Goal: Task Accomplishment & Management: Use online tool/utility

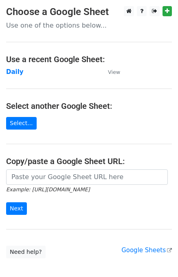
click at [21, 70] on td "Daily" at bounding box center [53, 72] width 94 height 9
click at [20, 70] on strong "Daily" at bounding box center [14, 71] width 17 height 7
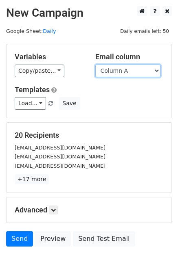
click at [129, 71] on select "Column A Column B Column C Column D Column E" at bounding box center [127, 71] width 65 height 13
click at [95, 65] on select "Column A Column B Column C Column D Column E" at bounding box center [127, 71] width 65 height 13
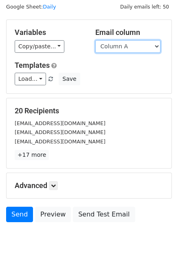
scroll to position [37, 0]
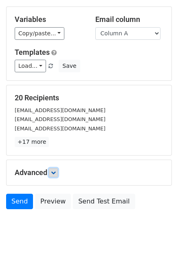
click at [53, 175] on link at bounding box center [53, 172] width 9 height 9
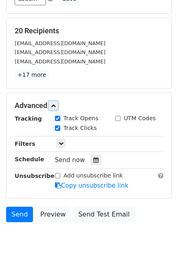
scroll to position [105, 0]
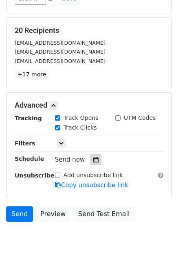
click at [93, 158] on icon at bounding box center [95, 160] width 5 height 6
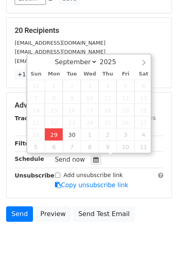
type input "2025-09-29 12:00"
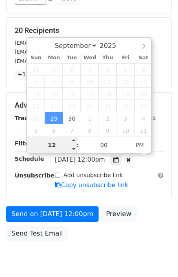
scroll to position [0, 0]
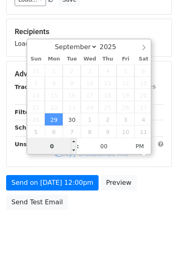
type input "04"
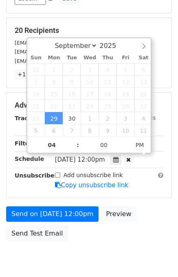
type input "2025-09-29 16:00"
click at [146, 212] on div "Send on Sep 29 at 12:00pm Preview Send Test Email" at bounding box center [89, 226] width 178 height 39
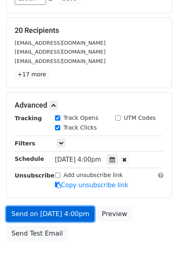
click at [60, 214] on link "Send on Sep 29 at 4:00pm" at bounding box center [50, 214] width 88 height 15
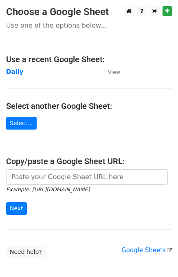
click at [21, 73] on td "Daily" at bounding box center [53, 72] width 94 height 9
click at [17, 72] on strong "Daily" at bounding box center [14, 71] width 17 height 7
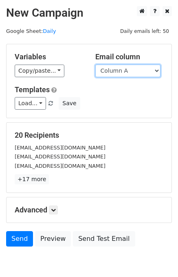
drag, startPoint x: 122, startPoint y: 70, endPoint x: 122, endPoint y: 76, distance: 5.7
click at [122, 70] on select "Column A Column B Column C Column D Column E" at bounding box center [127, 71] width 65 height 13
select select "Column B"
click at [95, 65] on select "Column A Column B Column C Column D Column E" at bounding box center [127, 71] width 65 height 13
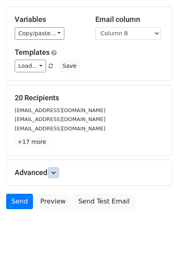
click at [56, 170] on icon at bounding box center [53, 172] width 5 height 5
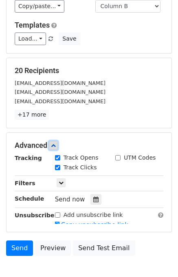
scroll to position [91, 0]
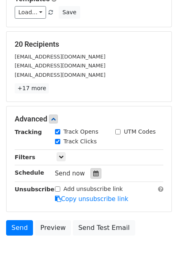
click at [95, 168] on div at bounding box center [95, 173] width 11 height 11
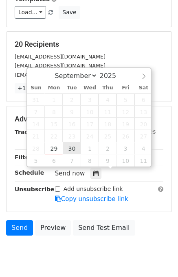
type input "2025-09-30 12:00"
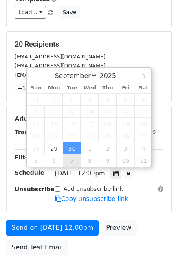
scroll to position [0, 0]
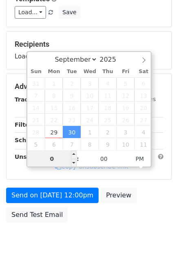
type input "05"
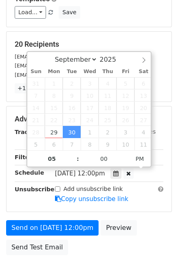
type input "2025-09-30 17:00"
click at [149, 221] on div "Send on Sep 30 at 12:00pm Preview Send Test Email" at bounding box center [89, 240] width 178 height 39
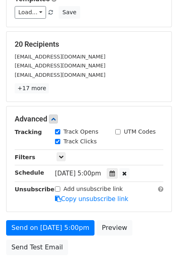
click at [57, 206] on div "Advanced Tracking Track Opens UTM Codes Track Clicks Filters Only include sprea…" at bounding box center [89, 159] width 165 height 105
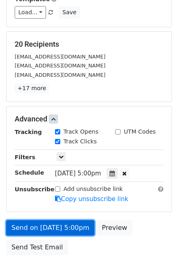
click at [59, 221] on link "Send on Sep 30 at 5:00pm" at bounding box center [50, 228] width 88 height 15
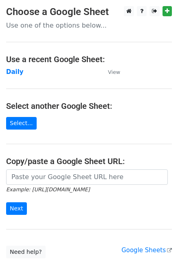
click at [17, 64] on h4 "Use a recent Google Sheet:" at bounding box center [89, 60] width 166 height 10
click at [18, 72] on strong "Daily" at bounding box center [14, 71] width 17 height 7
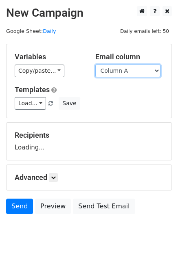
drag, startPoint x: 121, startPoint y: 69, endPoint x: 122, endPoint y: 74, distance: 4.9
click at [122, 70] on select "Column A Column B Column C Column D Column E" at bounding box center [127, 71] width 65 height 13
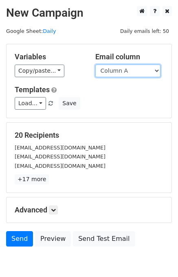
click at [120, 73] on select "Column A Column B Column C Column D Column E" at bounding box center [127, 71] width 65 height 13
select select "Column C"
click at [95, 65] on select "Column A Column B Column C Column D Column E" at bounding box center [127, 71] width 65 height 13
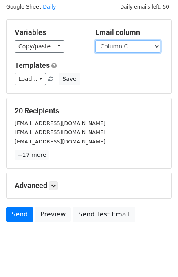
scroll to position [37, 0]
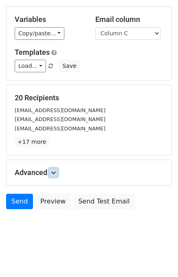
click at [55, 170] on icon at bounding box center [53, 172] width 5 height 5
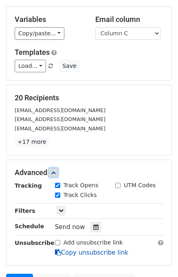
scroll to position [117, 0]
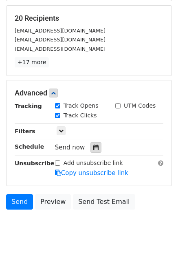
click at [93, 145] on icon at bounding box center [95, 148] width 5 height 6
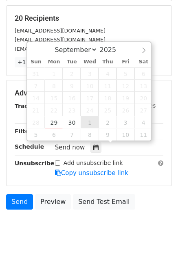
type input "2025-10-01 12:00"
select select "9"
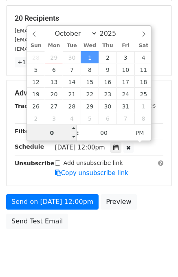
type input "06"
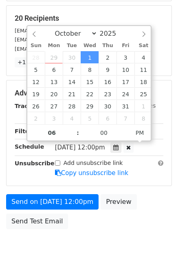
type input "2025-10-01 18:00"
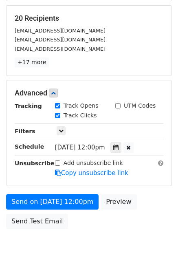
click at [144, 210] on div "Send on Oct 1 at 12:00pm Preview Send Test Email" at bounding box center [89, 213] width 178 height 39
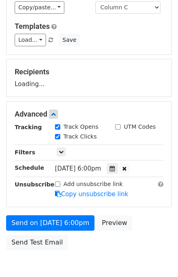
scroll to position [104, 0]
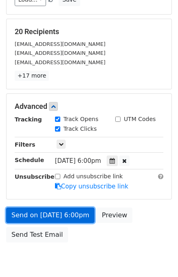
click at [57, 215] on link "Send on Oct 1 at 6:00pm" at bounding box center [50, 215] width 88 height 15
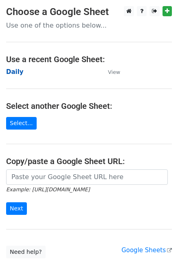
click at [15, 74] on strong "Daily" at bounding box center [14, 71] width 17 height 7
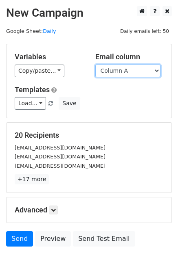
click at [119, 73] on select "Column A Column B Column C Column D Column E" at bounding box center [127, 71] width 65 height 13
select select "Column D"
click at [95, 65] on select "Column A Column B Column C Column D Column E" at bounding box center [127, 71] width 65 height 13
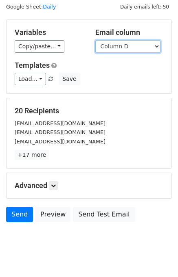
scroll to position [37, 0]
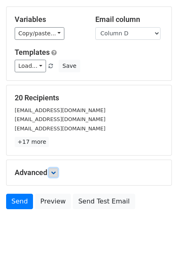
click at [55, 175] on link at bounding box center [53, 172] width 9 height 9
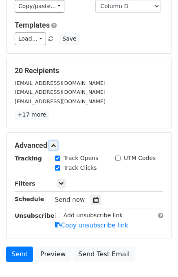
scroll to position [104, 0]
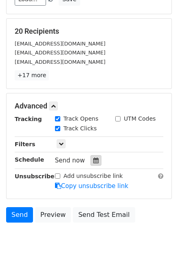
click at [93, 159] on icon at bounding box center [95, 161] width 5 height 6
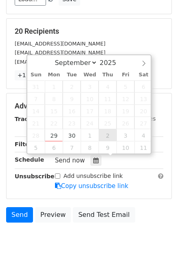
type input "2025-10-02 12:00"
select select "9"
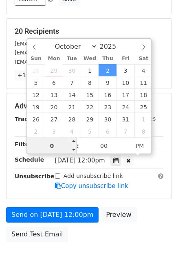
type input "07"
type input "2025-10-02 19:00"
click at [155, 215] on div "Send on Oct 2 at 12:00pm Preview Send Test Email" at bounding box center [89, 227] width 178 height 39
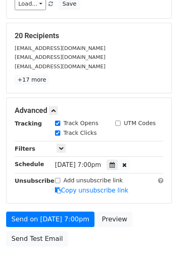
scroll to position [136, 0]
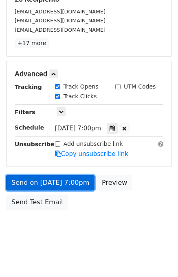
click at [55, 183] on link "Send on Oct 2 at 7:00pm" at bounding box center [50, 182] width 88 height 15
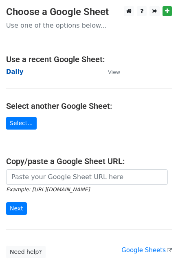
click at [18, 73] on strong "Daily" at bounding box center [14, 71] width 17 height 7
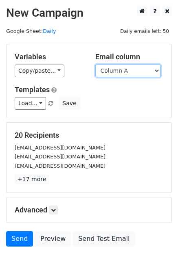
click at [129, 71] on select "Column A Column B Column C Column D Column E" at bounding box center [127, 71] width 65 height 13
select select "Column E"
click at [95, 65] on select "Column A Column B Column C Column D Column E" at bounding box center [127, 71] width 65 height 13
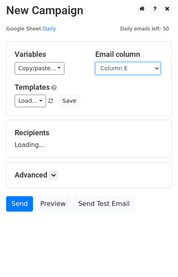
scroll to position [5, 0]
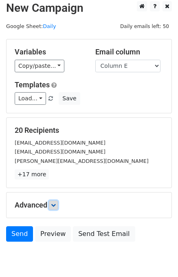
click at [57, 207] on link at bounding box center [53, 205] width 9 height 9
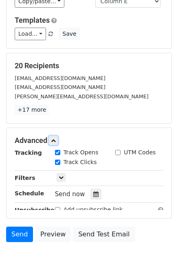
scroll to position [109, 0]
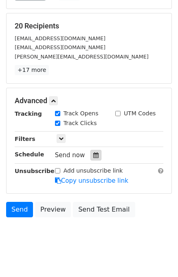
click at [93, 155] on icon at bounding box center [95, 156] width 5 height 6
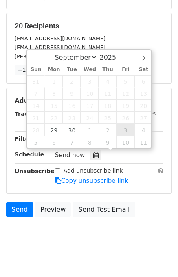
type input "[DATE] 12:00"
select select "9"
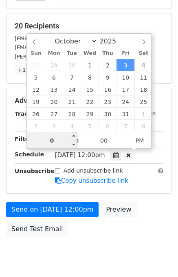
type input "08"
type input "[DATE] 20:00"
click at [138, 203] on div "Send on [DATE] 12:00pm Preview Send Test Email" at bounding box center [89, 221] width 178 height 39
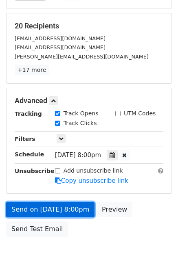
click at [63, 210] on link "Send on [DATE] 8:00pm" at bounding box center [50, 209] width 88 height 15
